Goal: Information Seeking & Learning: Learn about a topic

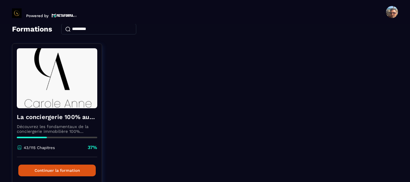
scroll to position [59, 0]
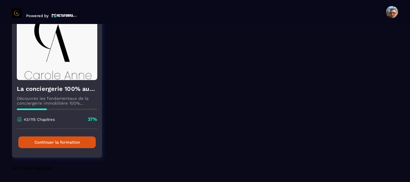
click at [51, 141] on button "Continuer la formation" at bounding box center [56, 143] width 77 height 12
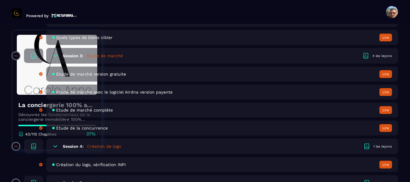
scroll to position [300, 0]
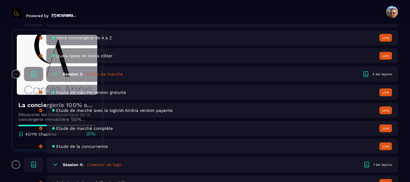
click at [99, 164] on h5 "Création de logo" at bounding box center [104, 165] width 34 height 6
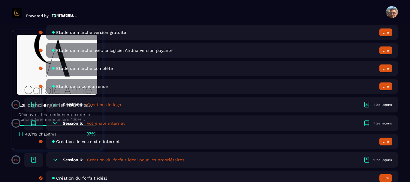
scroll to position [330, 0]
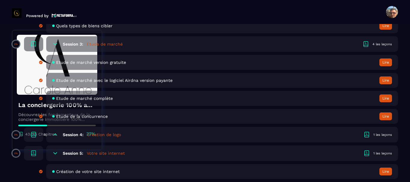
click at [96, 135] on h5 "Création de logo" at bounding box center [104, 135] width 34 height 6
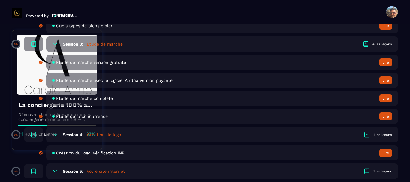
click at [98, 153] on span "Création du logo, vérification INPI" at bounding box center [91, 153] width 70 height 5
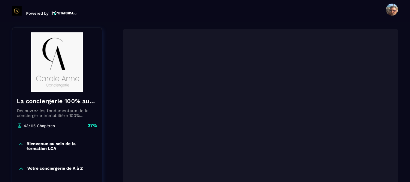
scroll to position [62, 0]
drag, startPoint x: 35, startPoint y: 0, endPoint x: 114, endPoint y: 93, distance: 121.5
